Goal: Complete application form

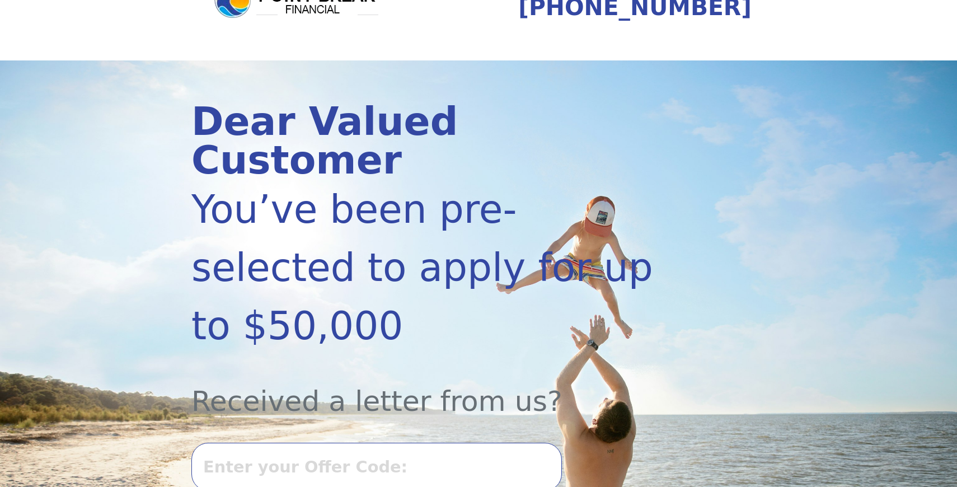
scroll to position [72, 0]
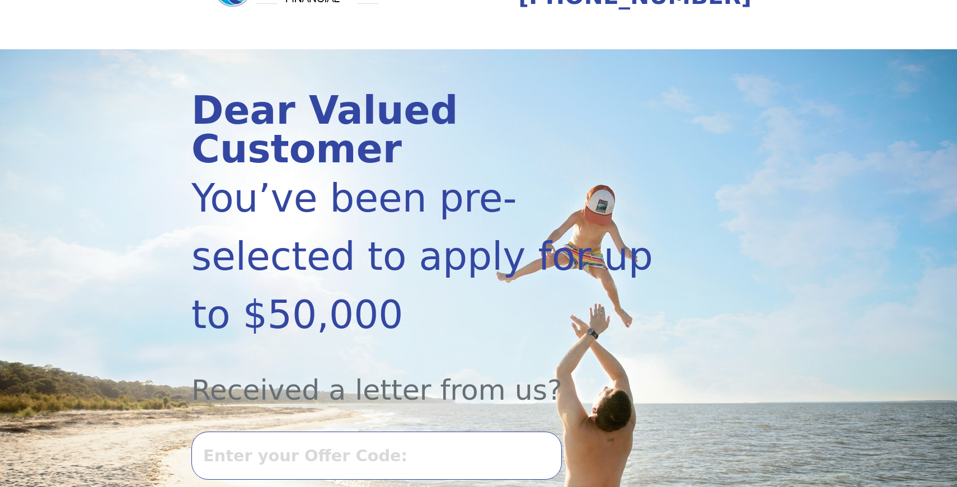
click at [431, 432] on input "text" at bounding box center [376, 456] width 371 height 48
type input "0806k-288038"
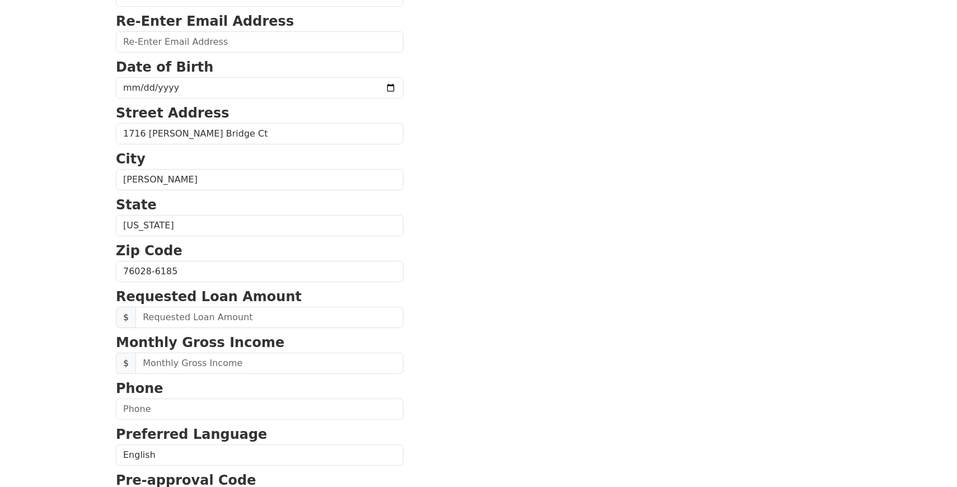
scroll to position [235, 0]
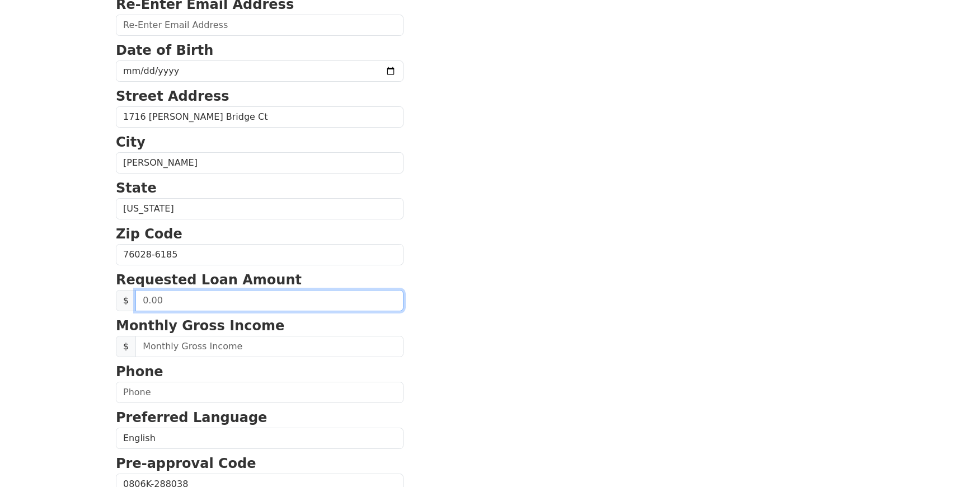
click at [203, 306] on input "text" at bounding box center [269, 300] width 268 height 21
type input "35,000.00"
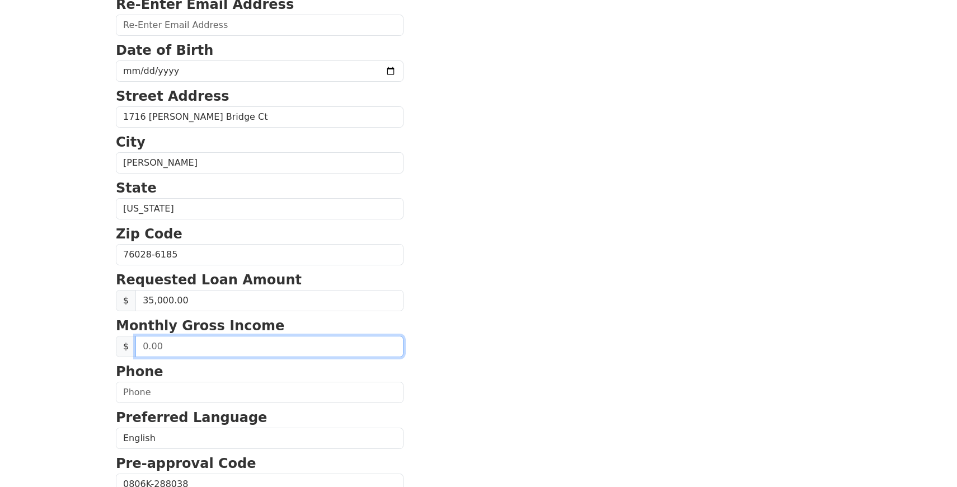
click at [263, 344] on input "text" at bounding box center [269, 346] width 268 height 21
type input "10,500.00"
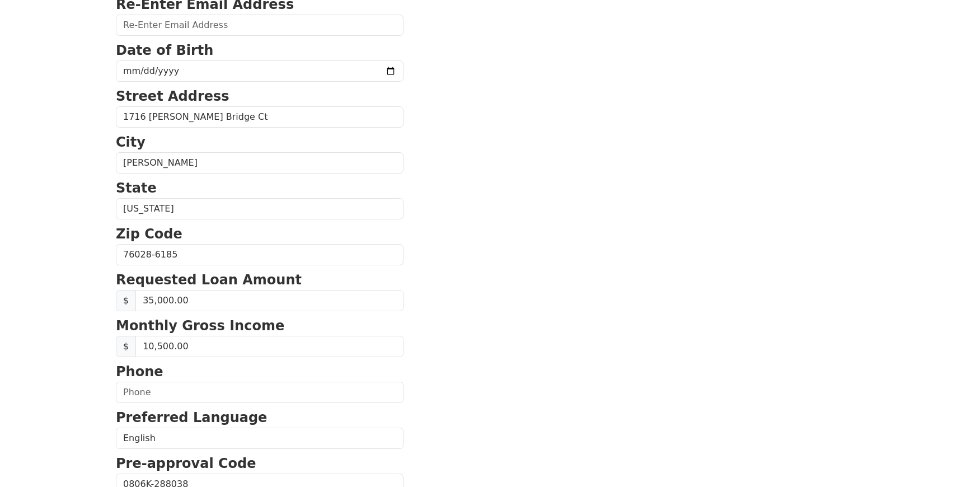
click at [455, 413] on section "First Name [PERSON_NAME] Last Name Mustafi Email Address Re-Enter Email Address…" at bounding box center [479, 256] width 726 height 798
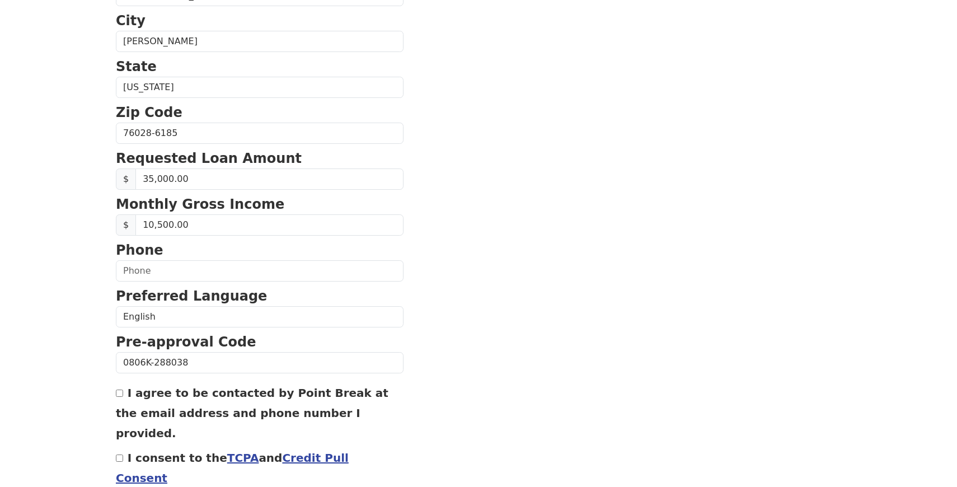
scroll to position [361, 0]
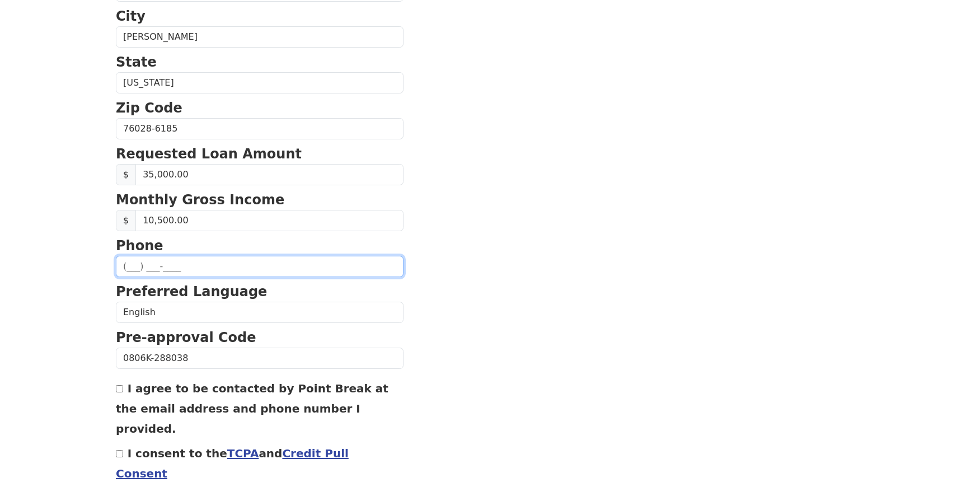
click at [303, 263] on input "text" at bounding box center [260, 266] width 288 height 21
type input "[PHONE_NUMBER]"
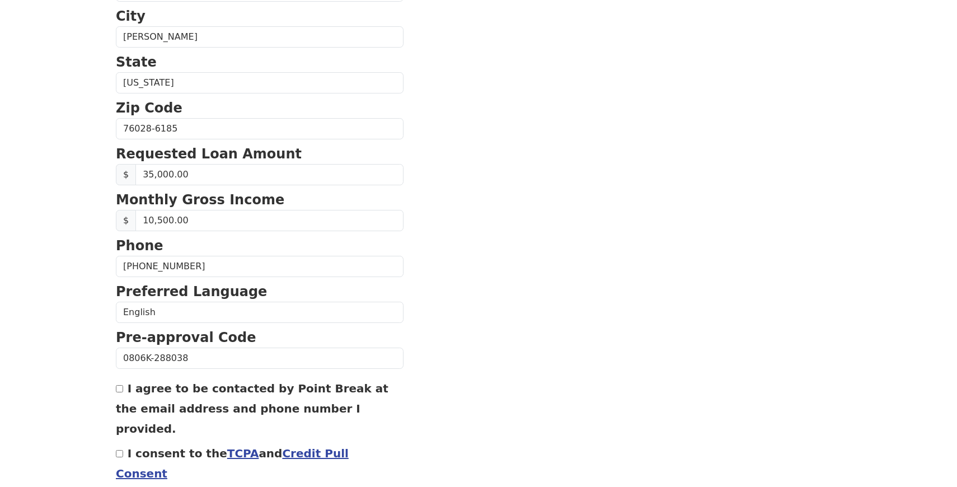
click at [160, 394] on label "I agree to be contacted by Point Break at the email address and phone number I …" at bounding box center [252, 409] width 273 height 54
click at [123, 392] on input "I agree to be contacted by Point Break at the email address and phone number I …" at bounding box center [119, 388] width 7 height 7
checkbox input "true"
click at [143, 447] on label "I consent to the TCPA and Credit Pull Consent" at bounding box center [232, 464] width 233 height 34
click at [123, 450] on input "I consent to the TCPA and Credit Pull Consent" at bounding box center [119, 453] width 7 height 7
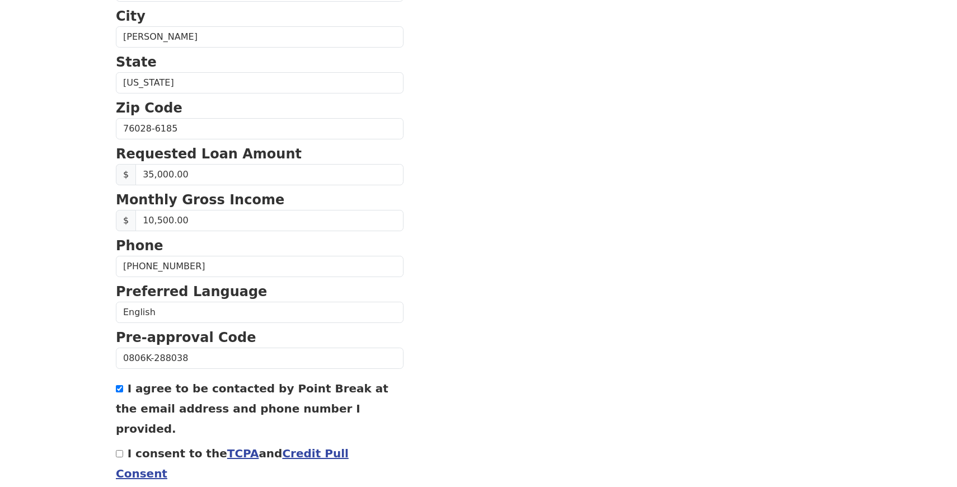
checkbox input "true"
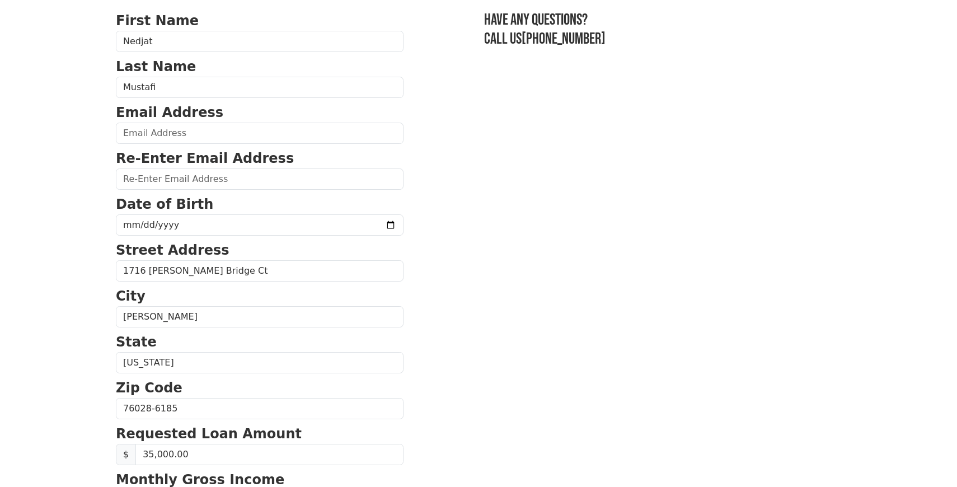
scroll to position [80, 0]
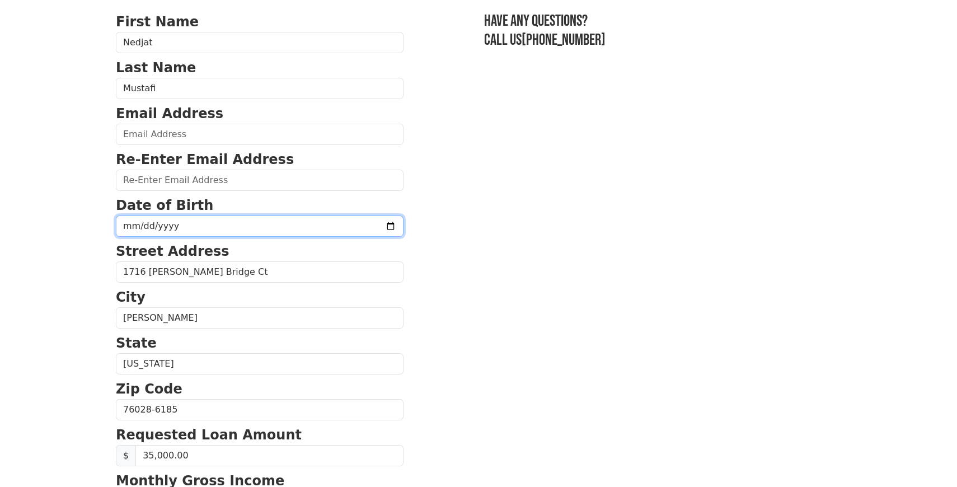
click at [214, 223] on input "date" at bounding box center [260, 226] width 288 height 21
type input "[DATE]"
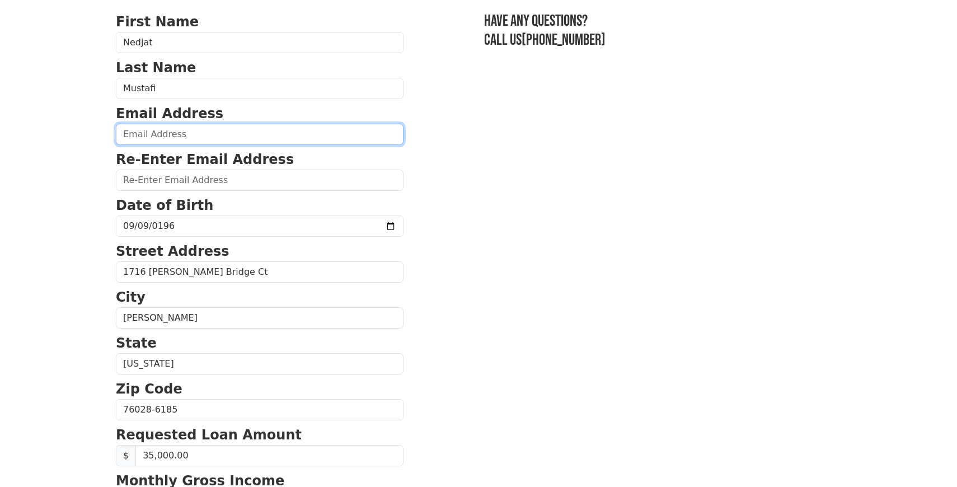
click at [221, 129] on input "email" at bounding box center [260, 134] width 288 height 21
type input "[EMAIL_ADDRESS][DOMAIN_NAME]"
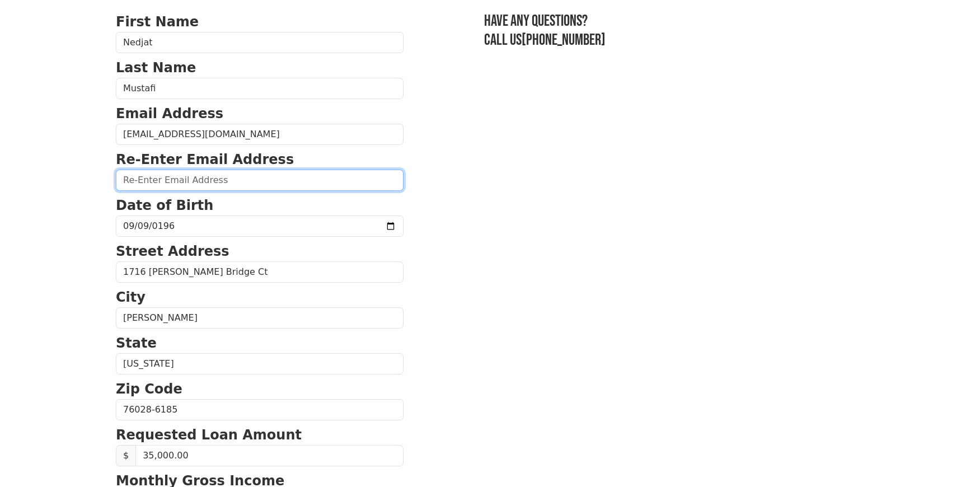
click at [200, 183] on input "email" at bounding box center [260, 180] width 288 height 21
type input "[EMAIL_ADDRESS][DOMAIN_NAME]"
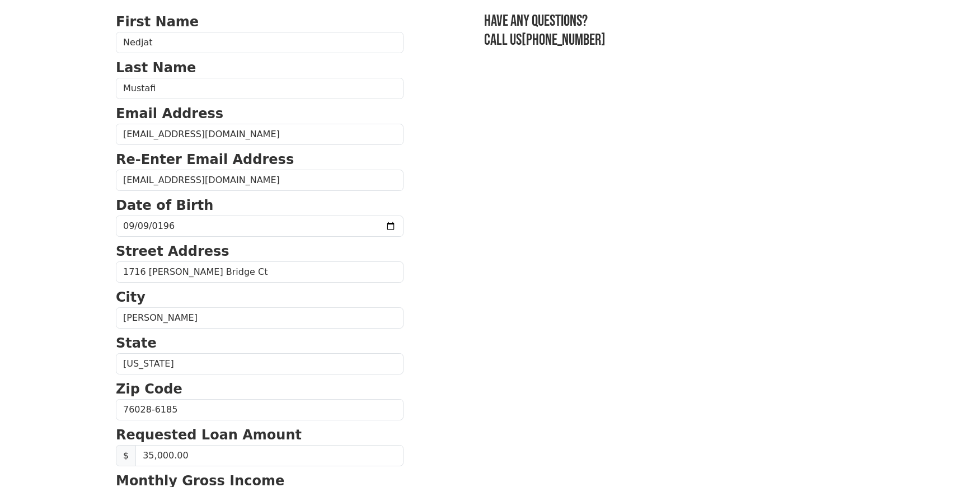
click at [409, 245] on section "First Name [PERSON_NAME] Last Name Mustafi Email Address [EMAIL_ADDRESS][DOMAIN…" at bounding box center [479, 411] width 726 height 798
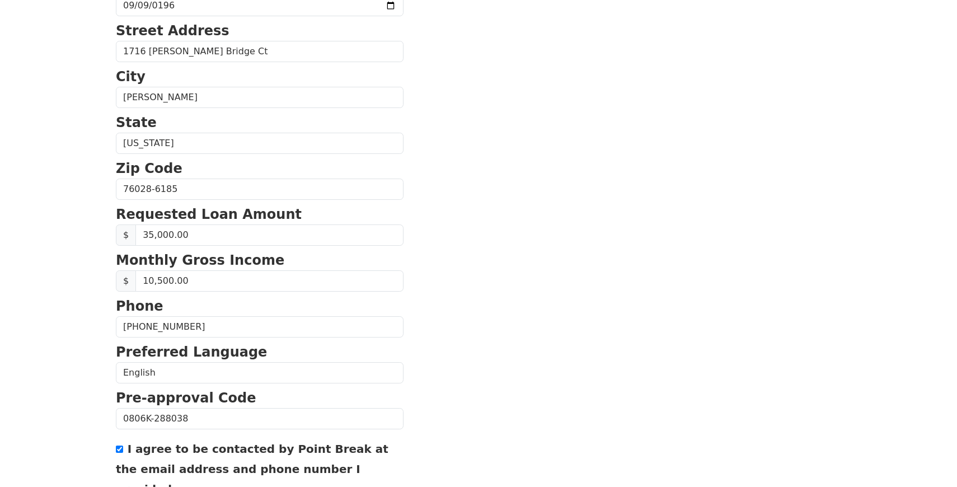
scroll to position [404, 0]
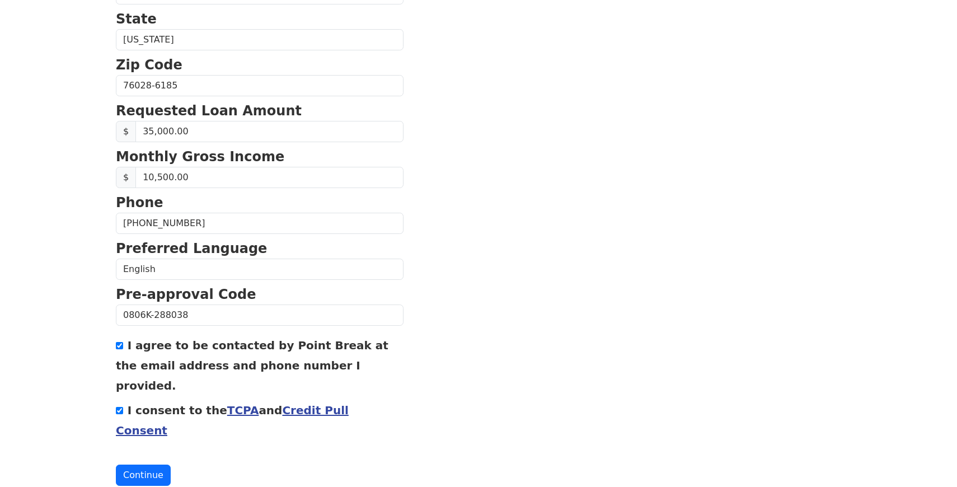
click at [160, 425] on form "First Name [PERSON_NAME] Last Name Mustafi Email Address [EMAIL_ADDRESS][DOMAIN…" at bounding box center [260, 87] width 288 height 798
click at [146, 465] on button "Continue" at bounding box center [143, 475] width 55 height 21
